Goal: Use online tool/utility: Utilize a website feature to perform a specific function

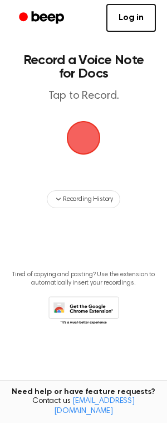
click at [73, 124] on span "button" at bounding box center [83, 137] width 31 height 31
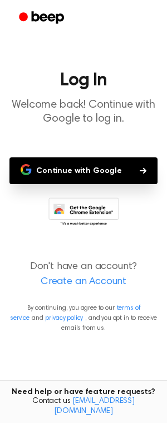
click at [61, 180] on button "Continue with Google" at bounding box center [83, 170] width 148 height 27
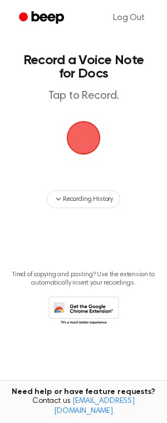
click at [81, 140] on span "button" at bounding box center [84, 138] width 34 height 34
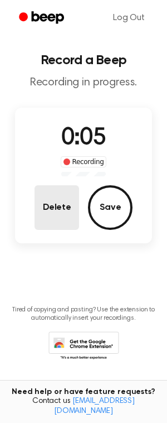
click at [70, 214] on button "Delete" at bounding box center [57, 207] width 45 height 45
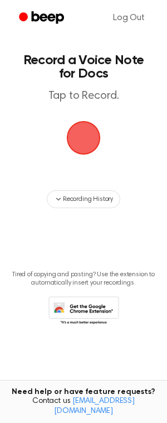
click at [79, 146] on span "button" at bounding box center [83, 137] width 31 height 31
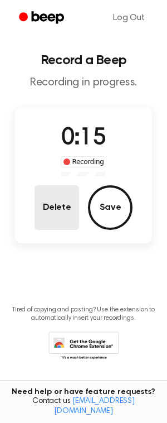
click at [61, 204] on button "Delete" at bounding box center [57, 207] width 45 height 45
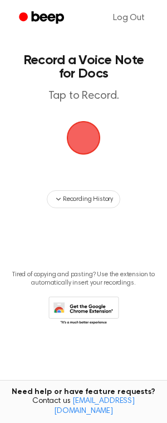
click at [81, 143] on span "button" at bounding box center [83, 137] width 31 height 31
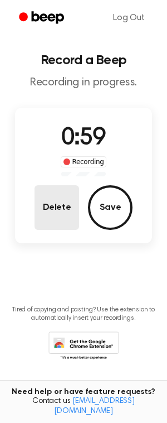
click at [64, 207] on button "Delete" at bounding box center [57, 207] width 45 height 45
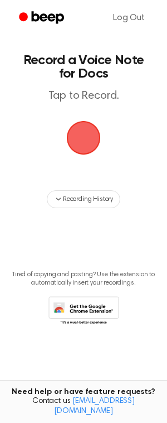
click at [81, 141] on span "button" at bounding box center [83, 137] width 31 height 31
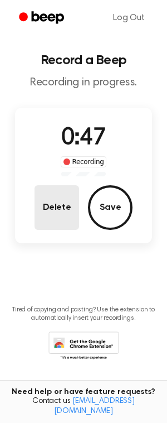
click at [68, 219] on button "Delete" at bounding box center [57, 207] width 45 height 45
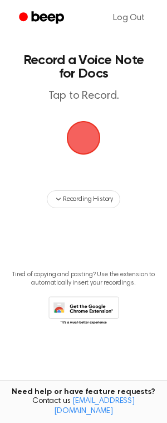
click at [85, 136] on span "button" at bounding box center [84, 138] width 34 height 34
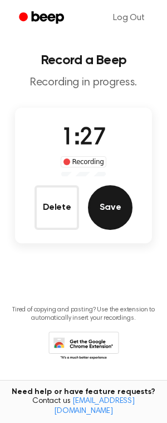
click at [98, 209] on button "Save" at bounding box center [110, 207] width 45 height 45
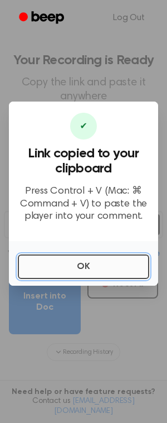
click at [46, 262] on button "OK" at bounding box center [84, 267] width 132 height 25
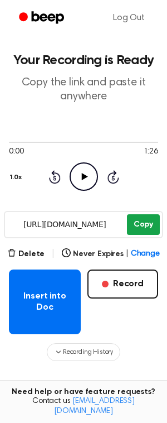
click at [148, 222] on button "Copy" at bounding box center [143, 224] width 33 height 21
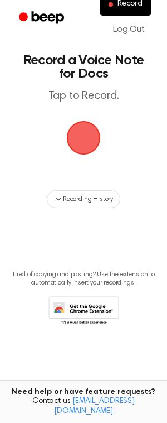
click at [73, 150] on span "button" at bounding box center [84, 138] width 34 height 34
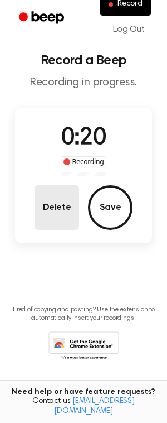
click at [56, 226] on button "Delete" at bounding box center [57, 207] width 45 height 45
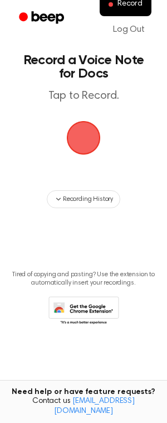
click at [77, 152] on span "button" at bounding box center [83, 137] width 31 height 31
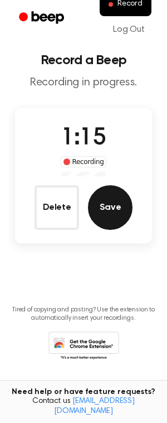
click at [108, 213] on button "Save" at bounding box center [110, 207] width 45 height 45
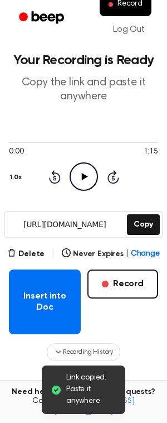
click at [23, 223] on input "https://beep.audio/D1a4nMf" at bounding box center [65, 224] width 120 height 25
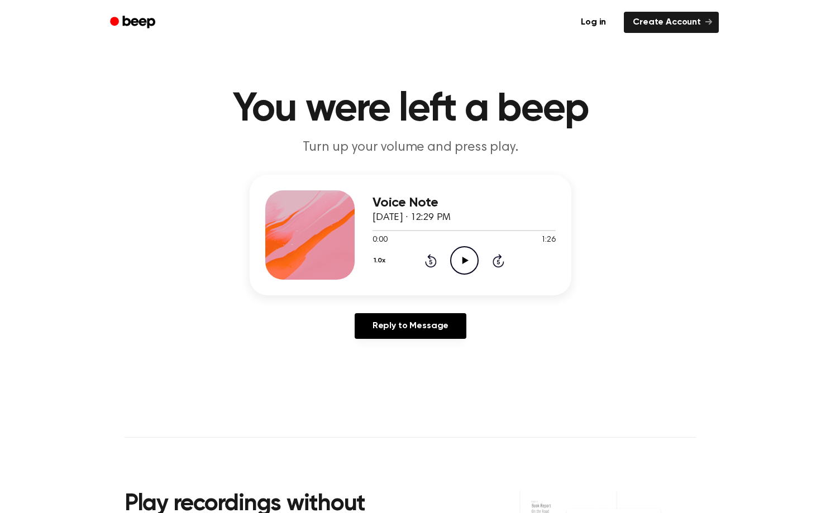
click at [465, 261] on icon at bounding box center [465, 260] width 6 height 7
drag, startPoint x: 374, startPoint y: 228, endPoint x: 502, endPoint y: 229, distance: 128.4
click at [502, 229] on div at bounding box center [463, 230] width 183 height 9
click at [470, 256] on icon "Play Audio" at bounding box center [464, 260] width 28 height 28
